Goal: Task Accomplishment & Management: Manage account settings

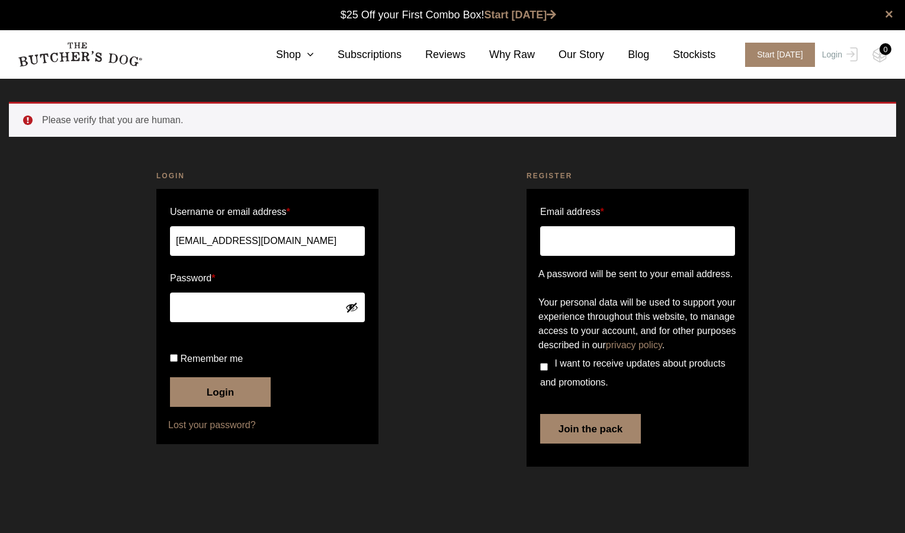
click at [248, 407] on button "Login" at bounding box center [220, 392] width 101 height 30
click at [791, 229] on div "Register Email address * A password will be sent to your email address. Your pe…" at bounding box center [637, 321] width 370 height 330
click at [82, 126] on li "Please verify that you are human." at bounding box center [459, 120] width 835 height 14
click at [244, 407] on button "Login" at bounding box center [220, 392] width 101 height 30
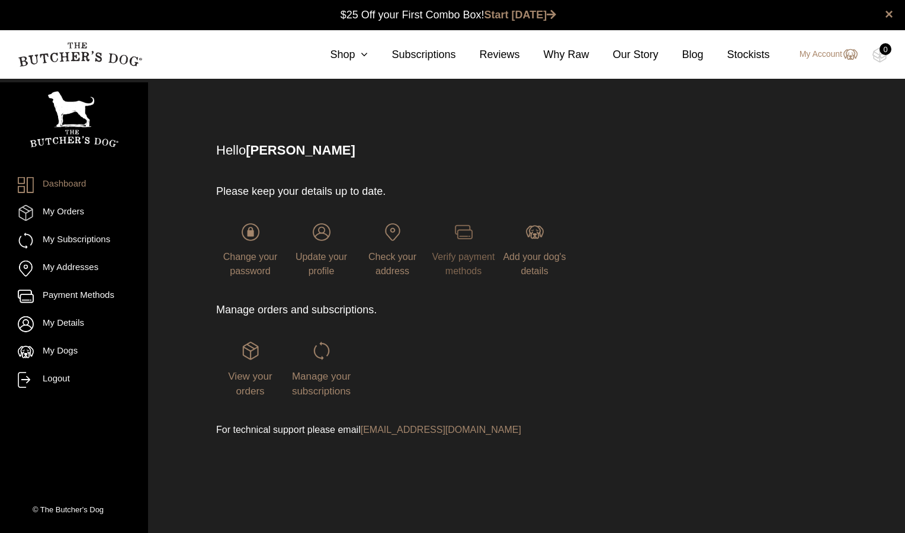
click at [467, 235] on img at bounding box center [464, 232] width 18 height 18
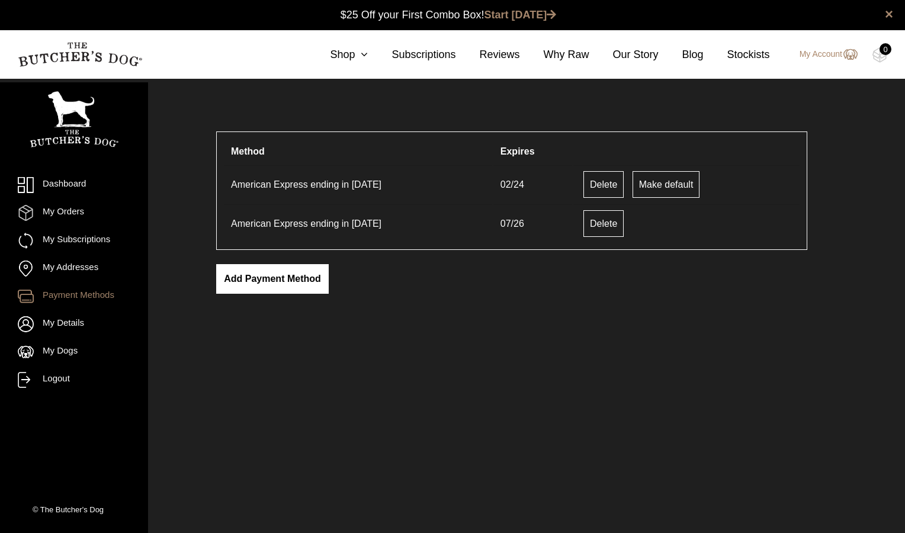
click at [314, 275] on link "Add payment method" at bounding box center [272, 279] width 113 height 30
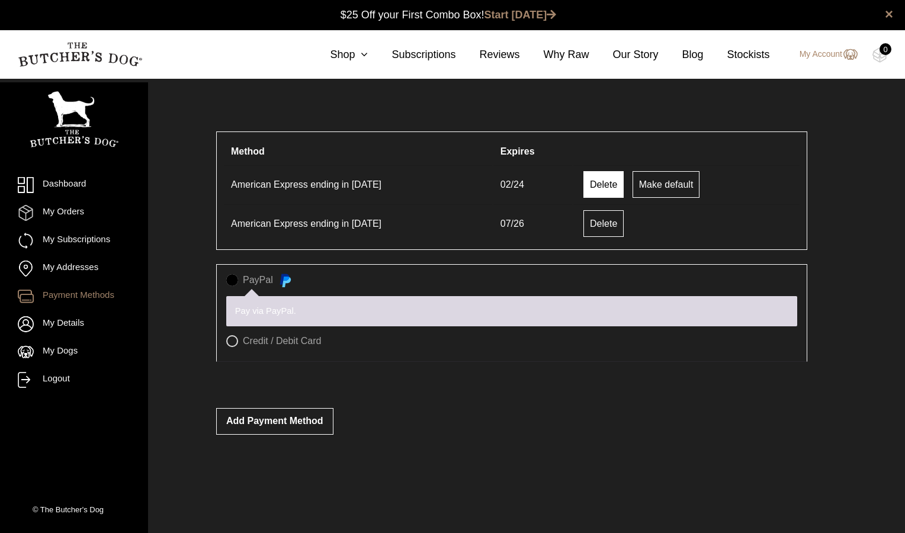
click at [604, 193] on link "Delete" at bounding box center [603, 184] width 40 height 27
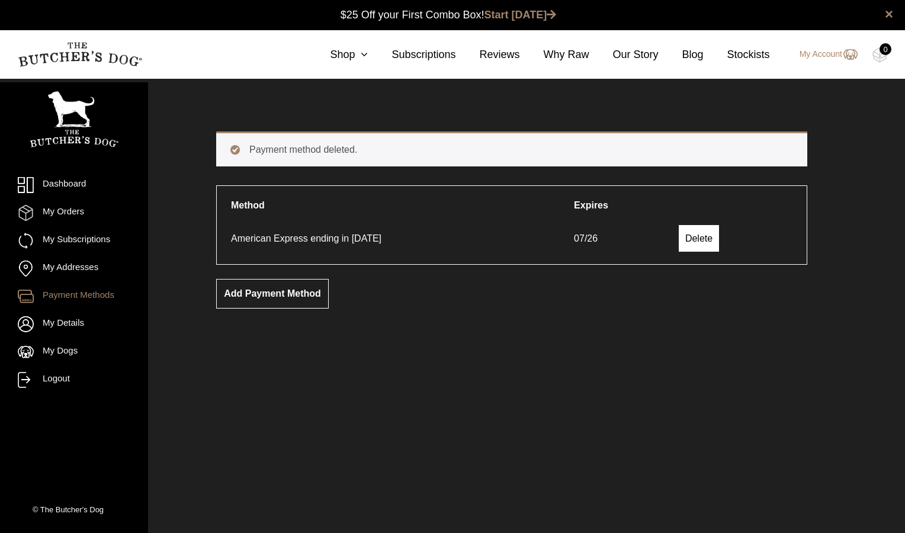
click at [706, 236] on link "Delete" at bounding box center [699, 238] width 40 height 27
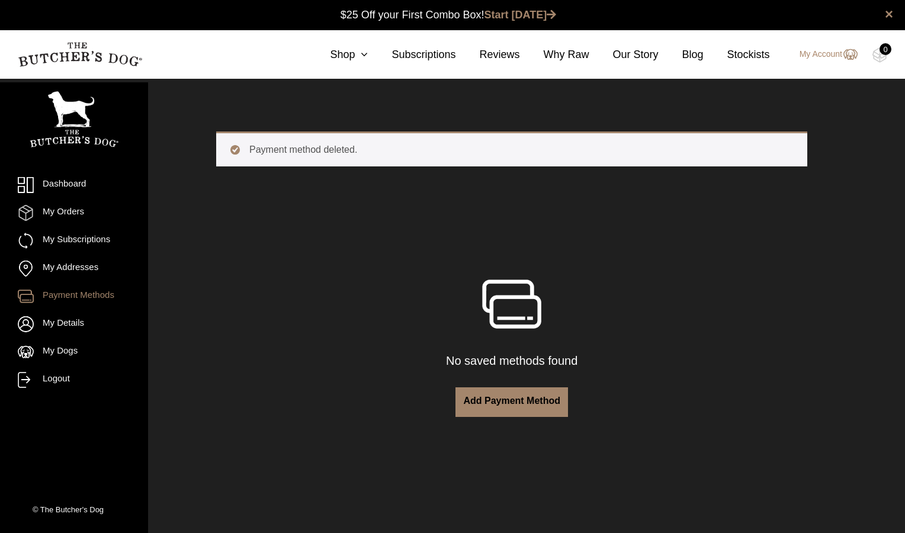
click at [524, 400] on link "Add payment method" at bounding box center [511, 402] width 113 height 30
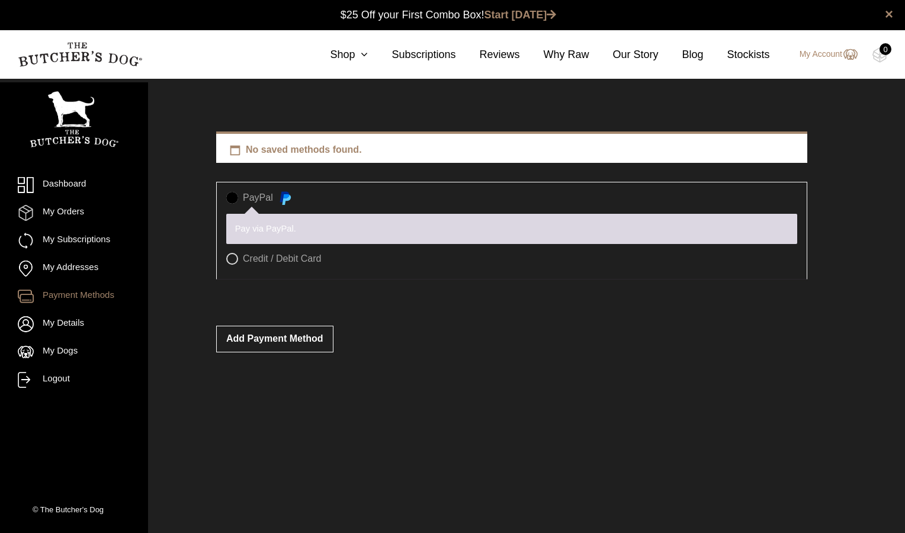
click at [230, 253] on label "Credit / Debit Card" at bounding box center [511, 259] width 571 height 12
radio input "true"
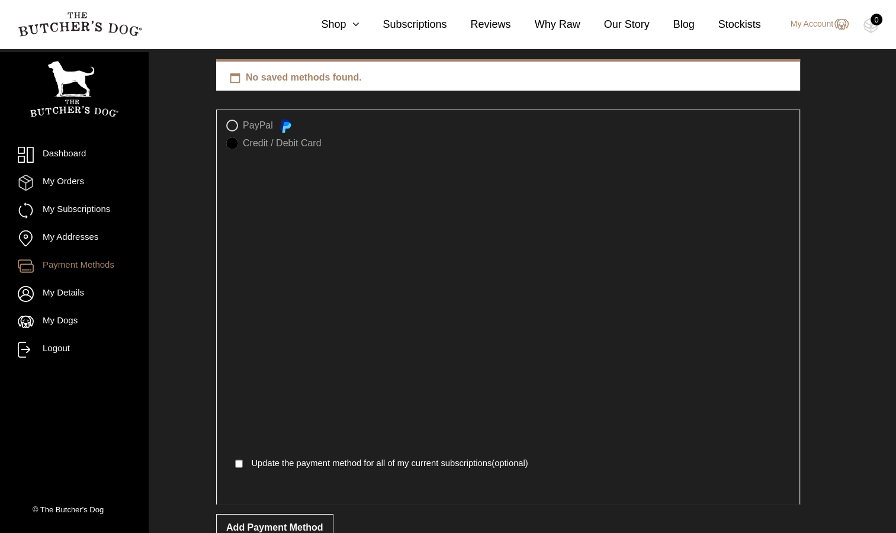
scroll to position [79, 0]
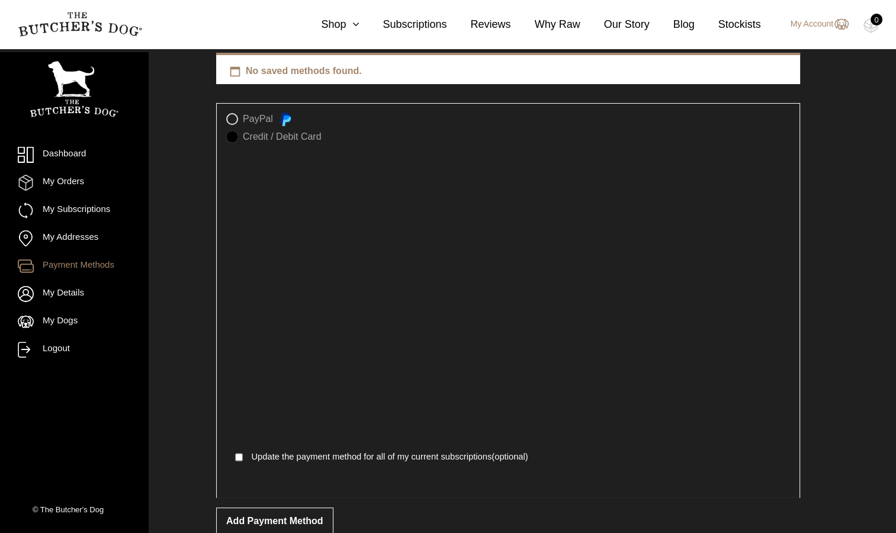
click at [236, 460] on input "Update the payment method for all of my current subscriptions (optional)" at bounding box center [239, 456] width 8 height 17
checkbox input "true"
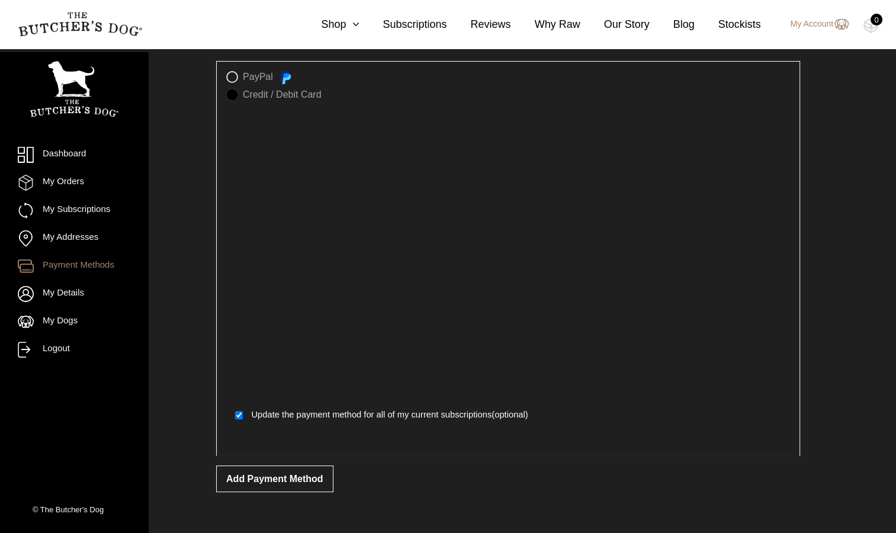
scroll to position [128, 0]
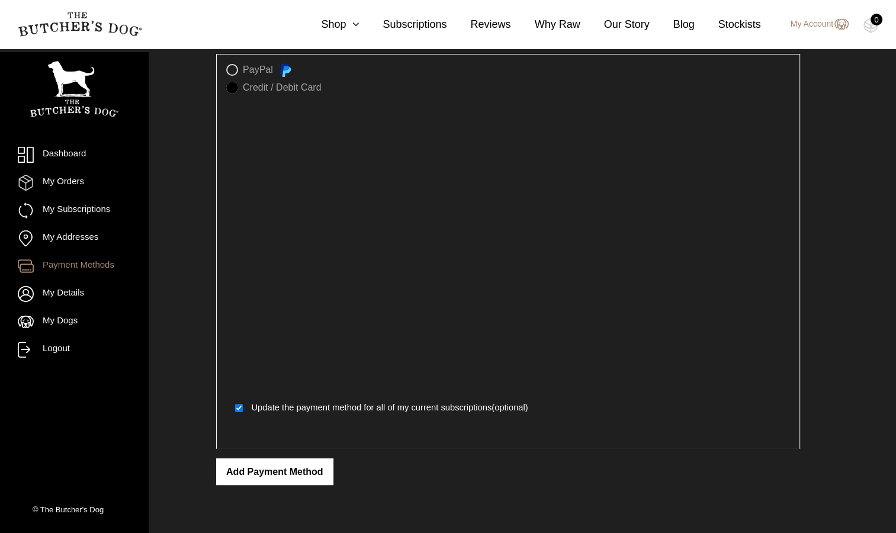
click at [314, 474] on button "Add payment method" at bounding box center [274, 471] width 117 height 27
